Goal: Obtain resource: Download file/media

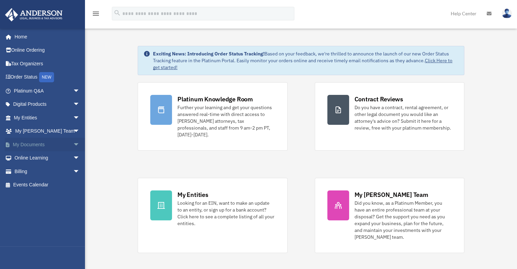
click at [52, 144] on link "My Documents arrow_drop_down" at bounding box center [47, 145] width 85 height 14
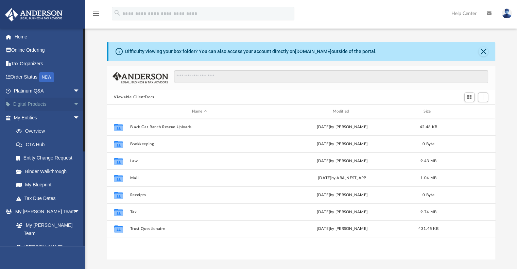
scroll to position [149, 383]
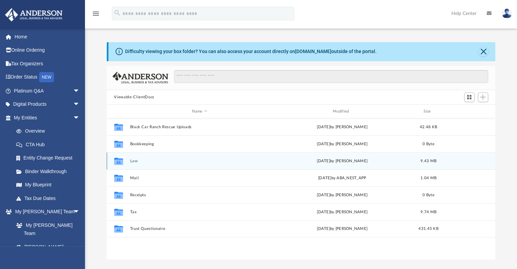
click at [126, 162] on div "Collaborated Folder" at bounding box center [118, 161] width 17 height 11
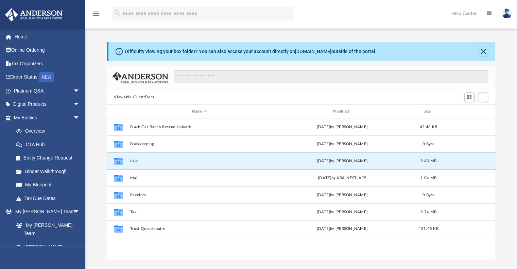
click at [144, 161] on button "Law" at bounding box center [199, 161] width 139 height 4
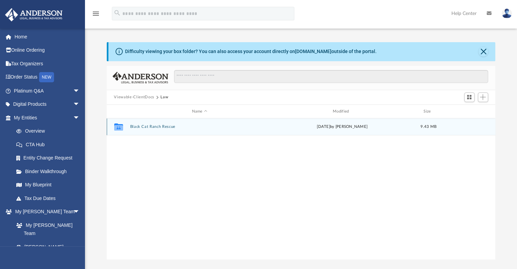
click at [161, 125] on button "Black Cat Ranch Rescue" at bounding box center [199, 127] width 139 height 4
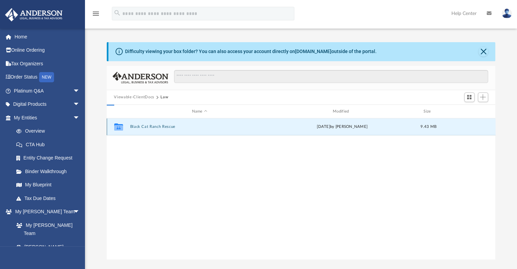
click at [161, 125] on button "Black Cat Ranch Rescue" at bounding box center [199, 127] width 139 height 4
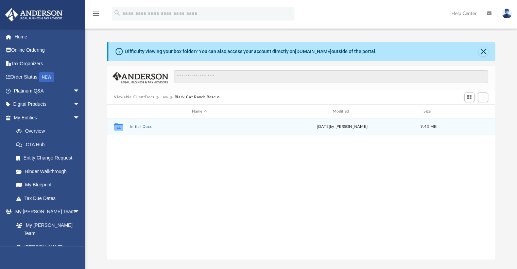
click at [151, 129] on div "Collaborated Folder Initial Docs Fri Sep 19 2025 by Claudia Palmer 9.43 MB" at bounding box center [301, 126] width 389 height 17
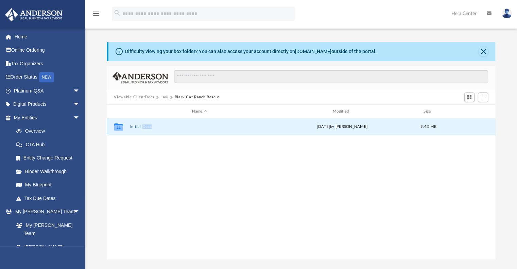
click at [151, 129] on div "Collaborated Folder Initial Docs Fri Sep 19 2025 by Claudia Palmer 9.43 MB" at bounding box center [301, 126] width 389 height 17
click at [300, 51] on link "box.com" at bounding box center [313, 51] width 36 height 5
click at [38, 198] on link "Tax Due Dates" at bounding box center [50, 198] width 81 height 14
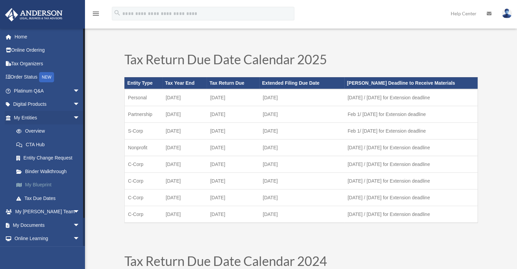
click at [42, 184] on link "My Blueprint" at bounding box center [50, 185] width 81 height 14
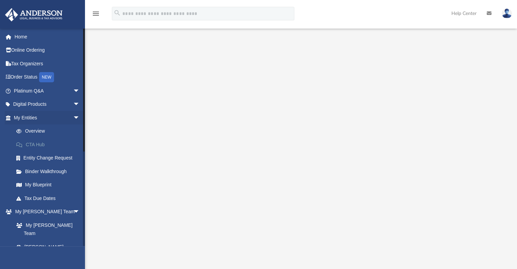
click at [37, 145] on link "CTA Hub" at bounding box center [50, 145] width 81 height 14
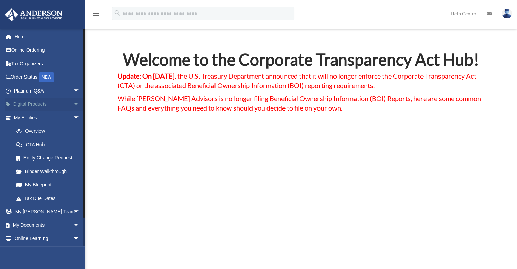
click at [73, 106] on span "arrow_drop_down" at bounding box center [80, 105] width 14 height 14
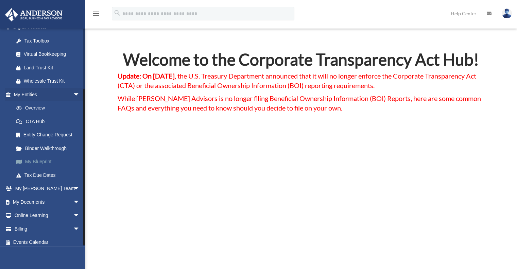
scroll to position [81, 0]
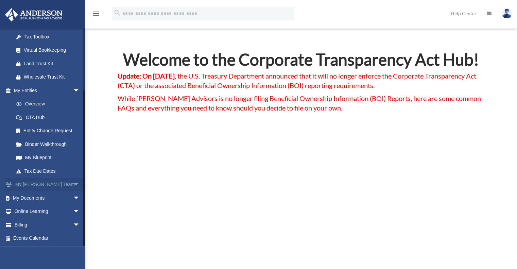
click at [73, 185] on span "arrow_drop_down" at bounding box center [80, 185] width 14 height 14
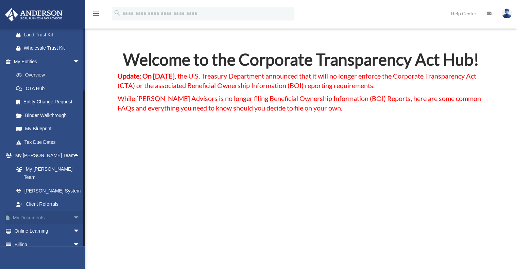
scroll to position [121, 0]
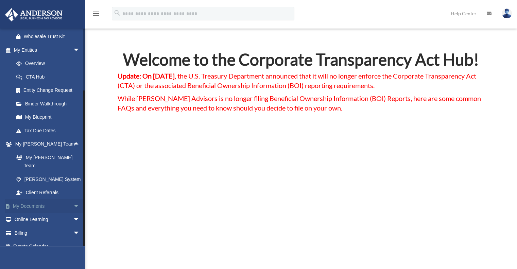
click at [73, 199] on span "arrow_drop_down" at bounding box center [80, 206] width 14 height 14
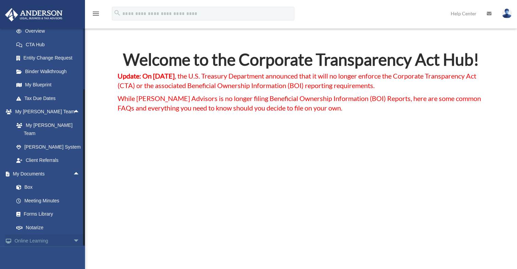
scroll to position [175, 0]
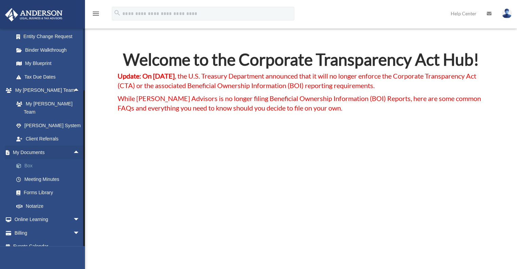
click at [35, 162] on link "Box" at bounding box center [50, 166] width 81 height 14
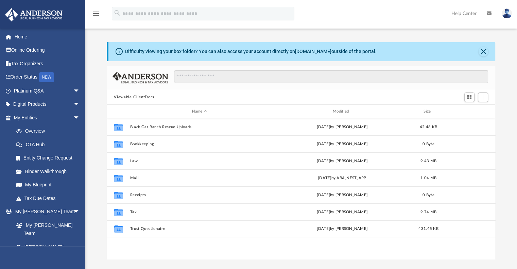
scroll to position [149, 383]
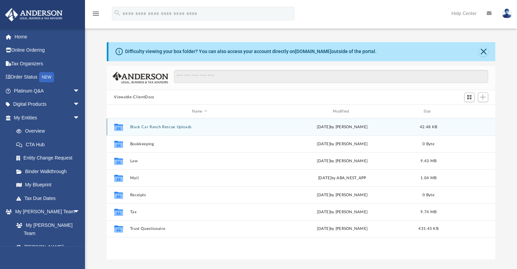
click at [164, 125] on button "Black Car Ranch Rescue Uploads" at bounding box center [199, 127] width 139 height 4
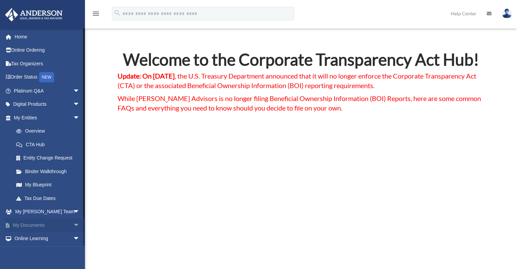
click at [37, 227] on link "My Documents arrow_drop_down" at bounding box center [47, 225] width 85 height 14
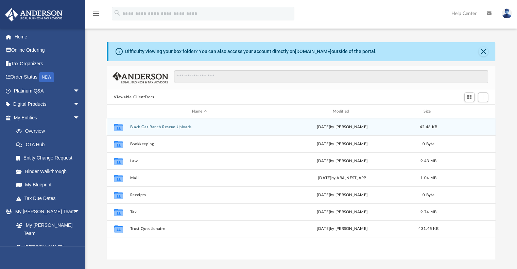
scroll to position [149, 383]
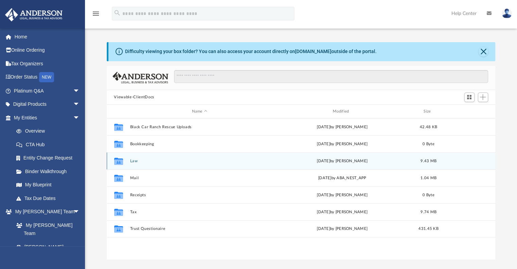
click at [132, 163] on button "Law" at bounding box center [199, 161] width 139 height 4
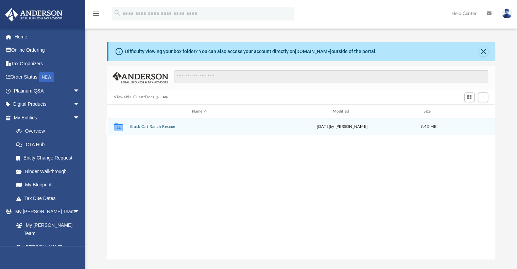
click at [154, 125] on button "Black Cat Ranch Rescue" at bounding box center [199, 127] width 139 height 4
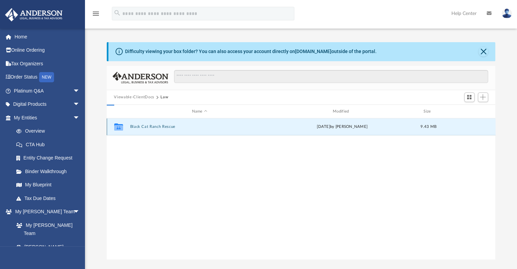
click at [154, 125] on button "Black Cat Ranch Rescue" at bounding box center [199, 127] width 139 height 4
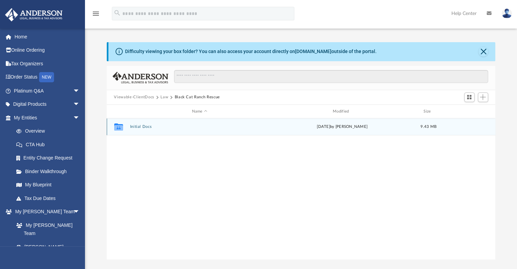
click at [149, 125] on button "Initial Docs" at bounding box center [199, 127] width 139 height 4
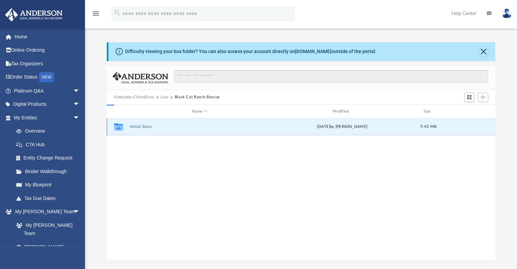
click at [149, 125] on button "Initial Docs" at bounding box center [199, 127] width 139 height 4
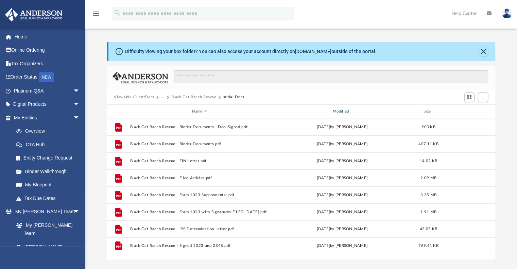
click at [342, 110] on div "Modified" at bounding box center [342, 111] width 140 height 6
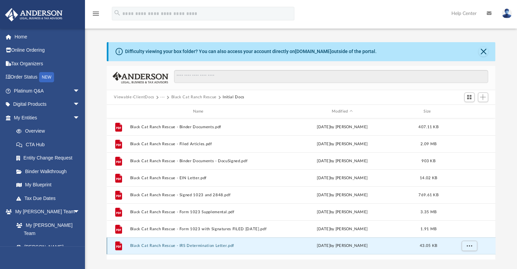
click at [194, 245] on button "Black Cat Ranch Rescue - IRS Determination Letter.pdf" at bounding box center [199, 246] width 139 height 4
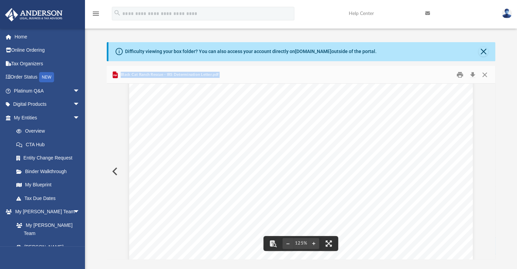
scroll to position [0, 0]
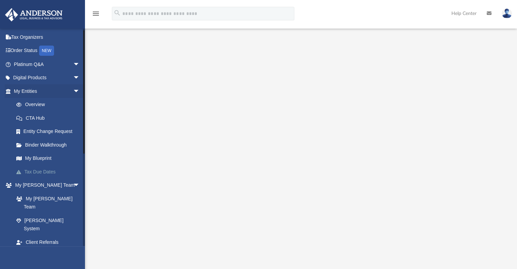
scroll to position [68, 0]
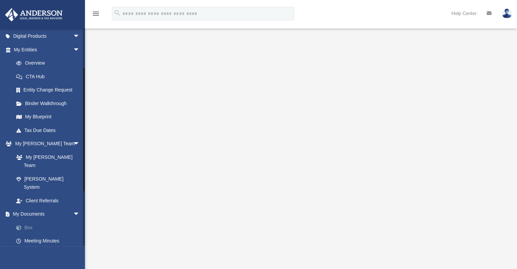
click at [31, 221] on link "Box" at bounding box center [50, 228] width 81 height 14
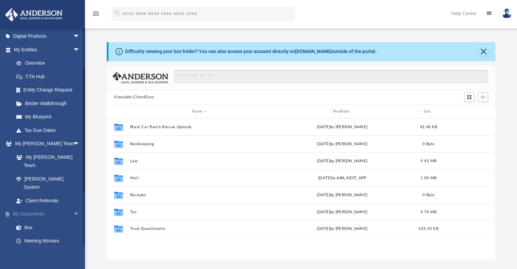
scroll to position [149, 383]
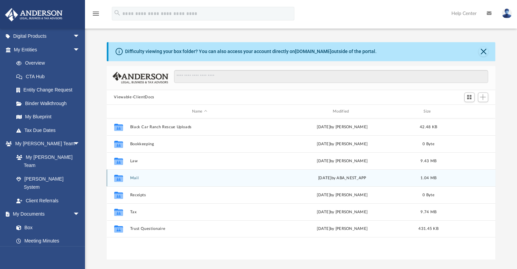
click at [135, 177] on button "Mail" at bounding box center [199, 178] width 139 height 4
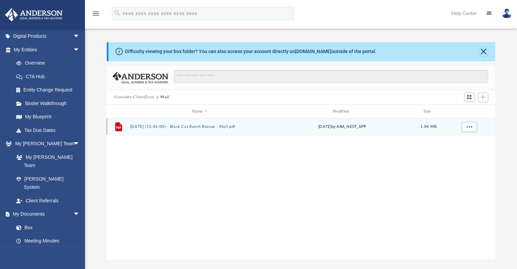
click at [169, 126] on button "[DATE] (15:46:00) - Black Cat Ranch Rescue - Mail.pdf" at bounding box center [199, 127] width 139 height 4
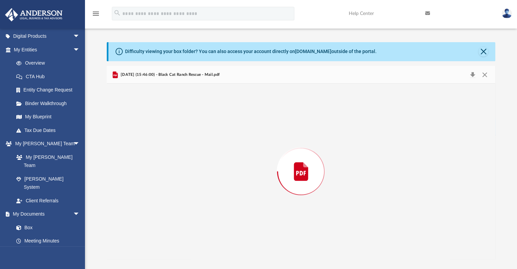
click at [169, 126] on div "Preview" at bounding box center [301, 171] width 389 height 175
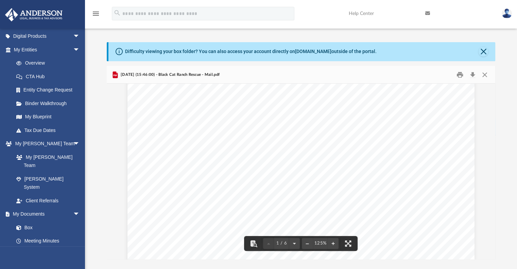
scroll to position [204, 0]
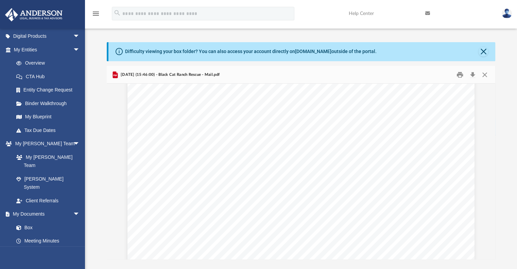
click at [258, 114] on div "Page 1" at bounding box center [300, 108] width 347 height 447
